Goal: Information Seeking & Learning: Learn about a topic

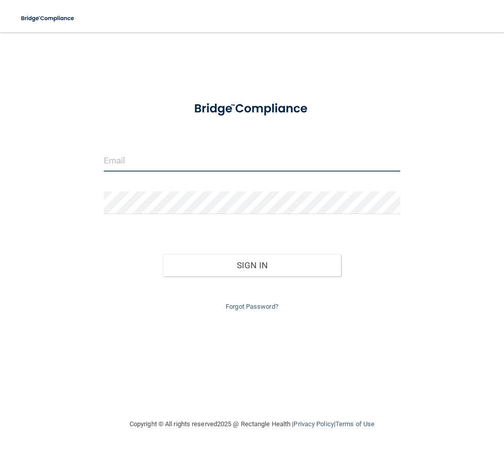
drag, startPoint x: 196, startPoint y: 168, endPoint x: 191, endPoint y: 163, distance: 6.8
click at [196, 168] on input "email" at bounding box center [252, 160] width 297 height 23
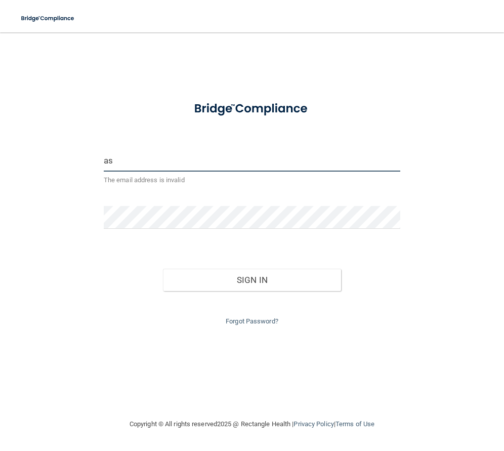
type input "[EMAIL_ADDRESS][DOMAIN_NAME]"
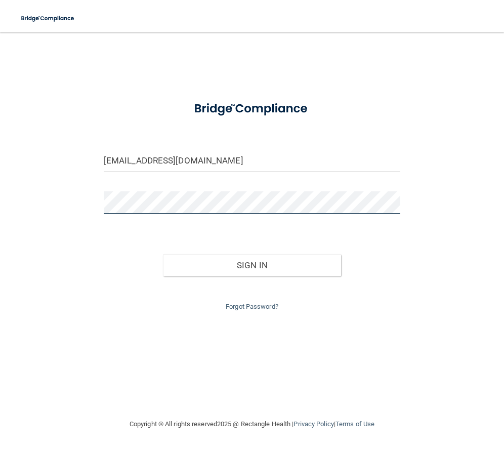
click at [163, 254] on button "Sign In" at bounding box center [252, 265] width 178 height 22
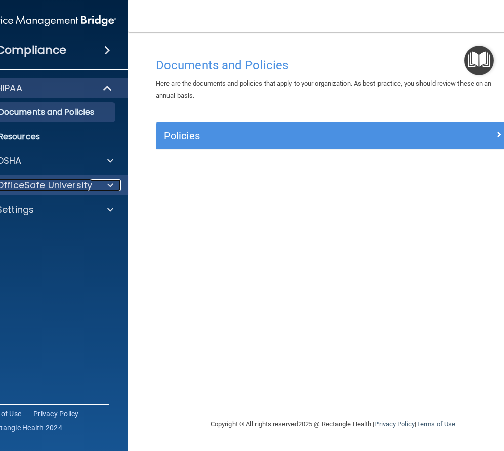
click at [49, 184] on p "OfficeSafe University" at bounding box center [44, 185] width 96 height 12
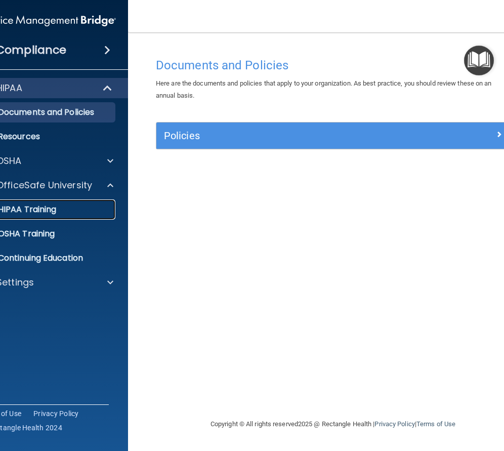
click at [49, 208] on p "HIPAA Training" at bounding box center [14, 209] width 83 height 10
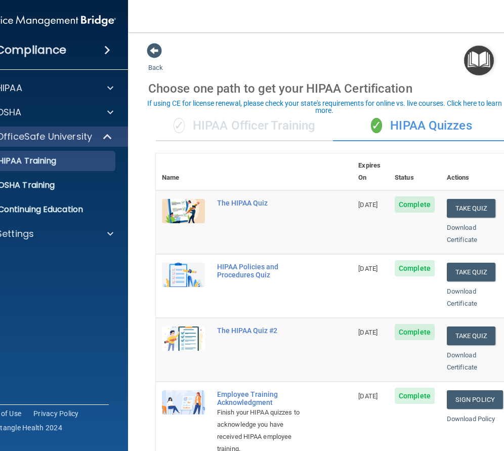
click at [226, 126] on div "✓ HIPAA Officer Training" at bounding box center [244, 126] width 177 height 30
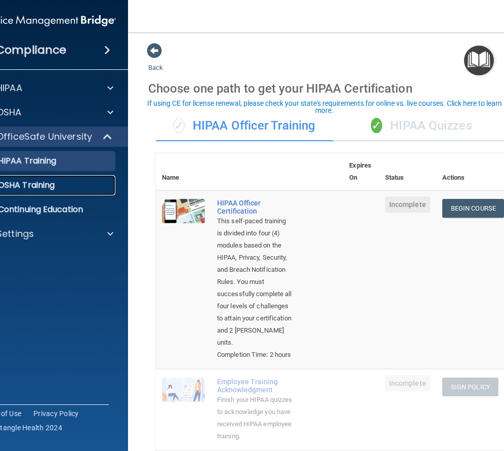
click at [44, 185] on p "OSHA Training" at bounding box center [14, 185] width 82 height 10
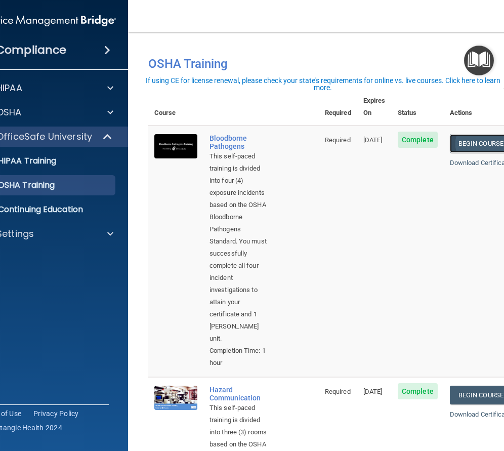
click at [465, 134] on link "Begin Course" at bounding box center [481, 143] width 62 height 19
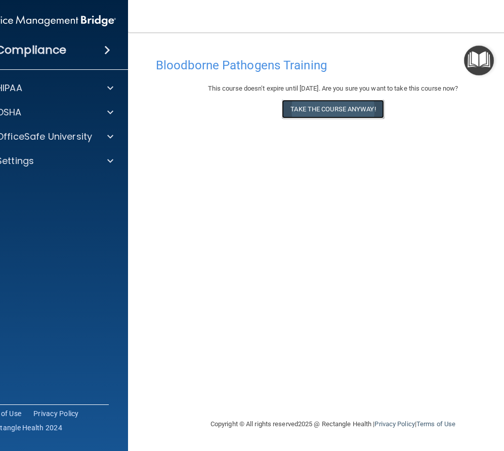
click at [345, 109] on button "Take the course anyway!" at bounding box center [333, 109] width 102 height 19
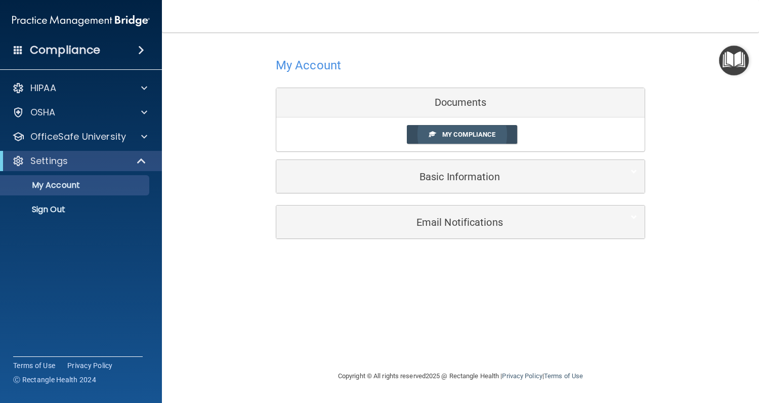
click at [425, 136] on link "My Compliance" at bounding box center [462, 134] width 111 height 19
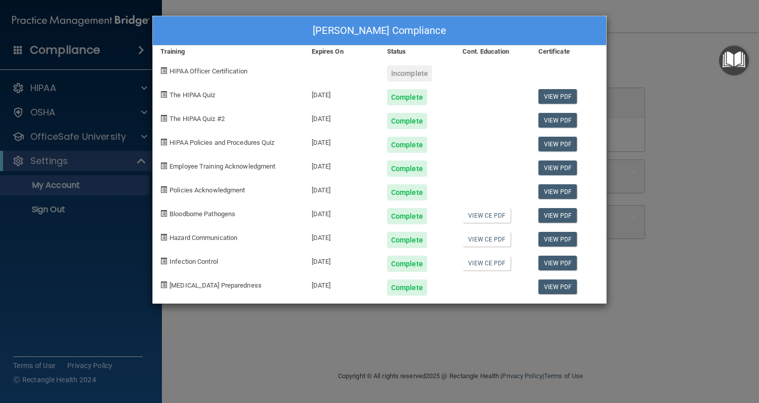
drag, startPoint x: 337, startPoint y: 216, endPoint x: 522, endPoint y: 215, distance: 184.7
click at [503, 215] on div "Bloodborne Pathogens 09/04/2026 Complete View CE PDF View PDF" at bounding box center [379, 212] width 453 height 24
click at [503, 214] on div "View CE PDF" at bounding box center [492, 212] width 75 height 24
click at [485, 214] on link "View CE PDF" at bounding box center [486, 215] width 48 height 15
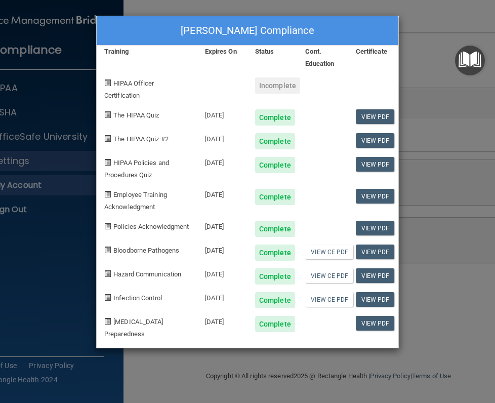
click at [425, 33] on div "Andrea Dannehl's Compliance Training Expires On Status Cont. Education Certific…" at bounding box center [247, 201] width 495 height 403
